Goal: Book appointment/travel/reservation

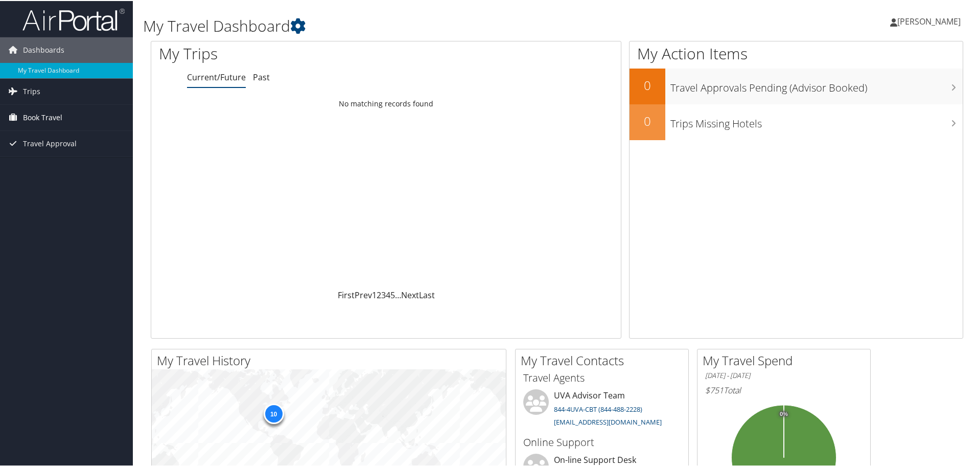
click at [79, 110] on link "Book Travel" at bounding box center [66, 117] width 133 height 26
click at [69, 168] on link "Book/Manage Online Trips" at bounding box center [66, 167] width 133 height 15
